Goal: Information Seeking & Learning: Understand process/instructions

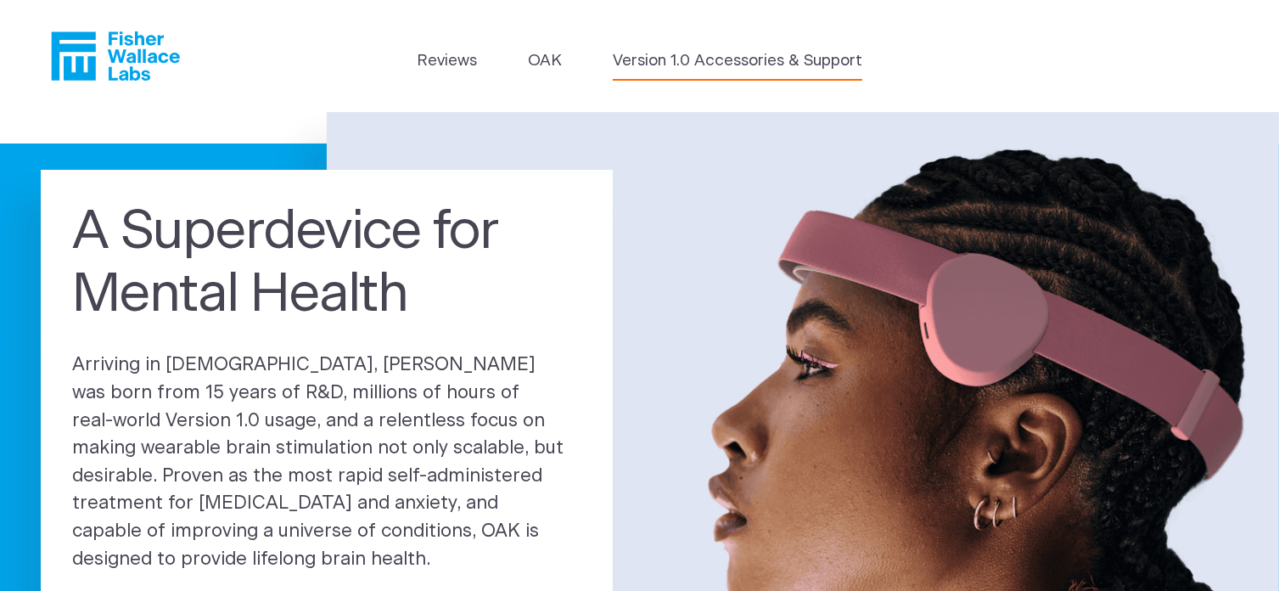
click at [679, 64] on link "Version 1.0 Accessories & Support" at bounding box center [738, 61] width 250 height 24
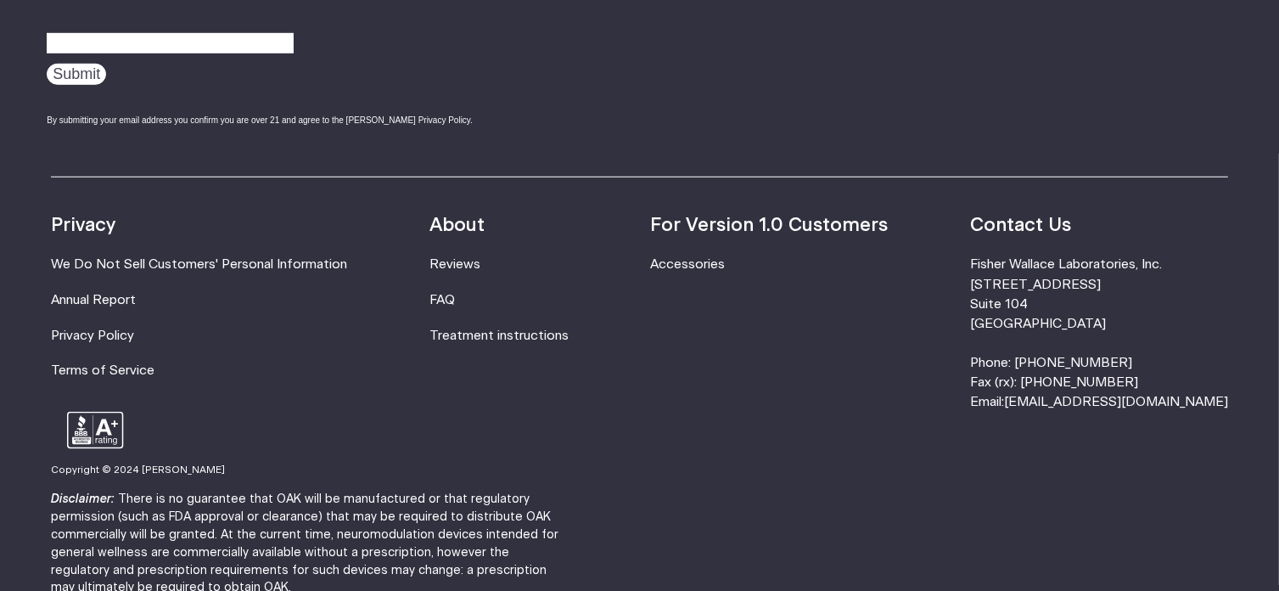
scroll to position [1358, 0]
click at [530, 328] on link "Treatment instructions" at bounding box center [498, 334] width 139 height 13
